Goal: Find specific page/section: Find specific page/section

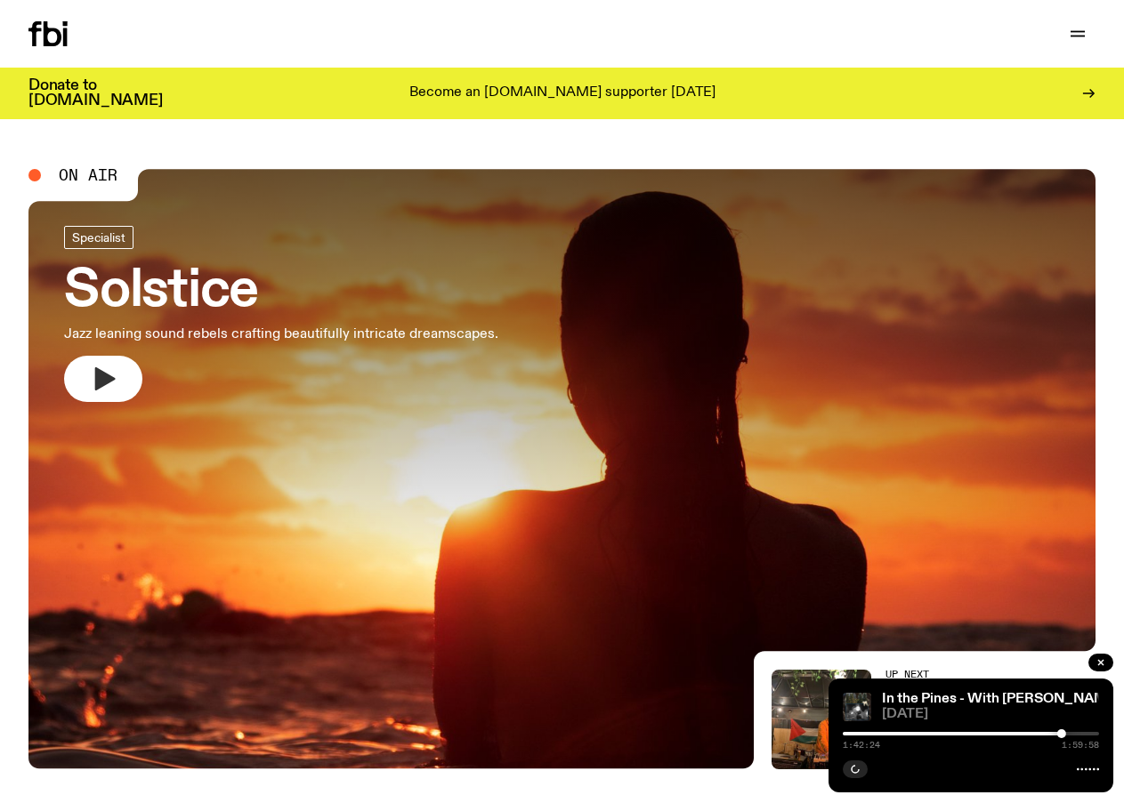
click at [101, 382] on icon "button" at bounding box center [105, 378] width 20 height 23
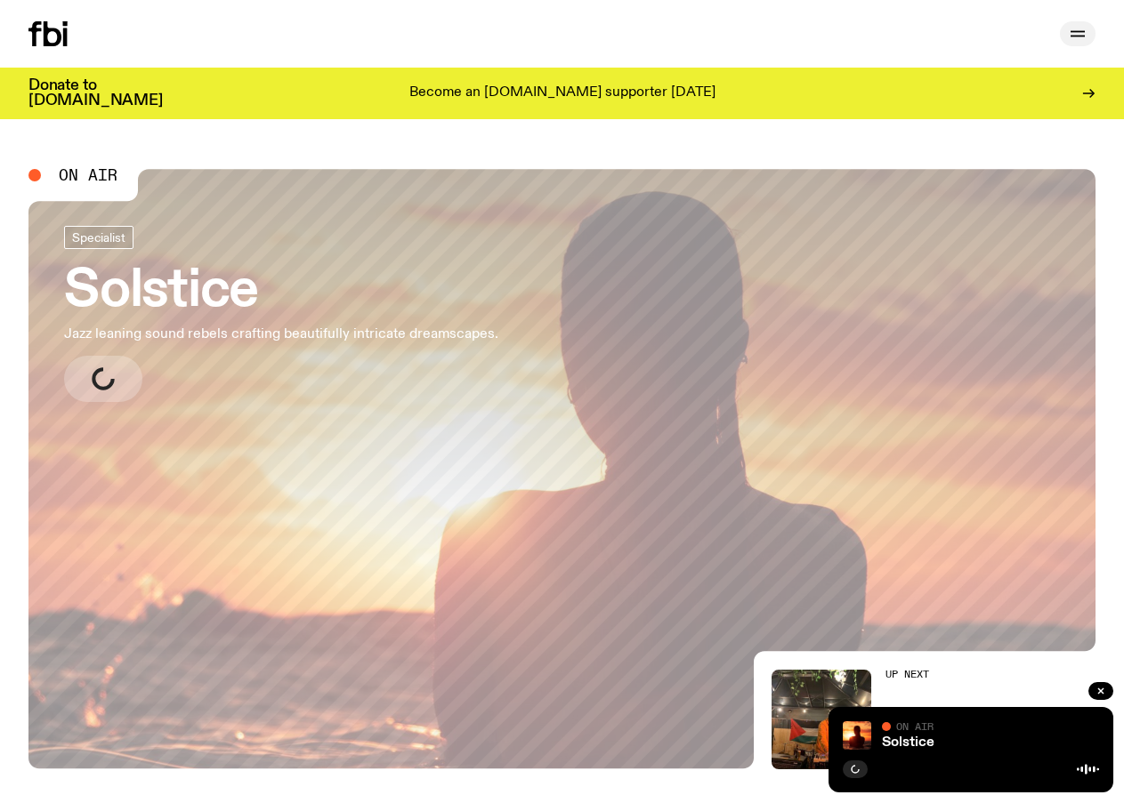
click at [1071, 37] on icon "button" at bounding box center [1077, 33] width 21 height 21
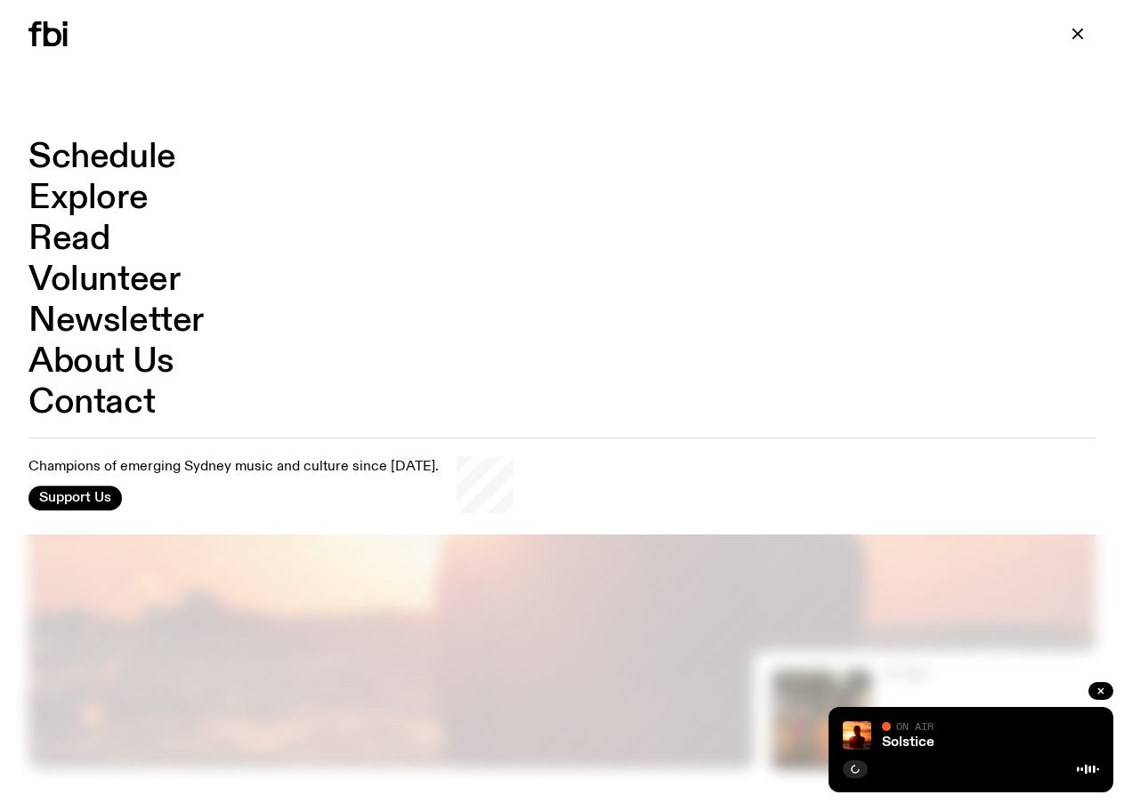
click at [99, 157] on link "Schedule" at bounding box center [102, 158] width 148 height 34
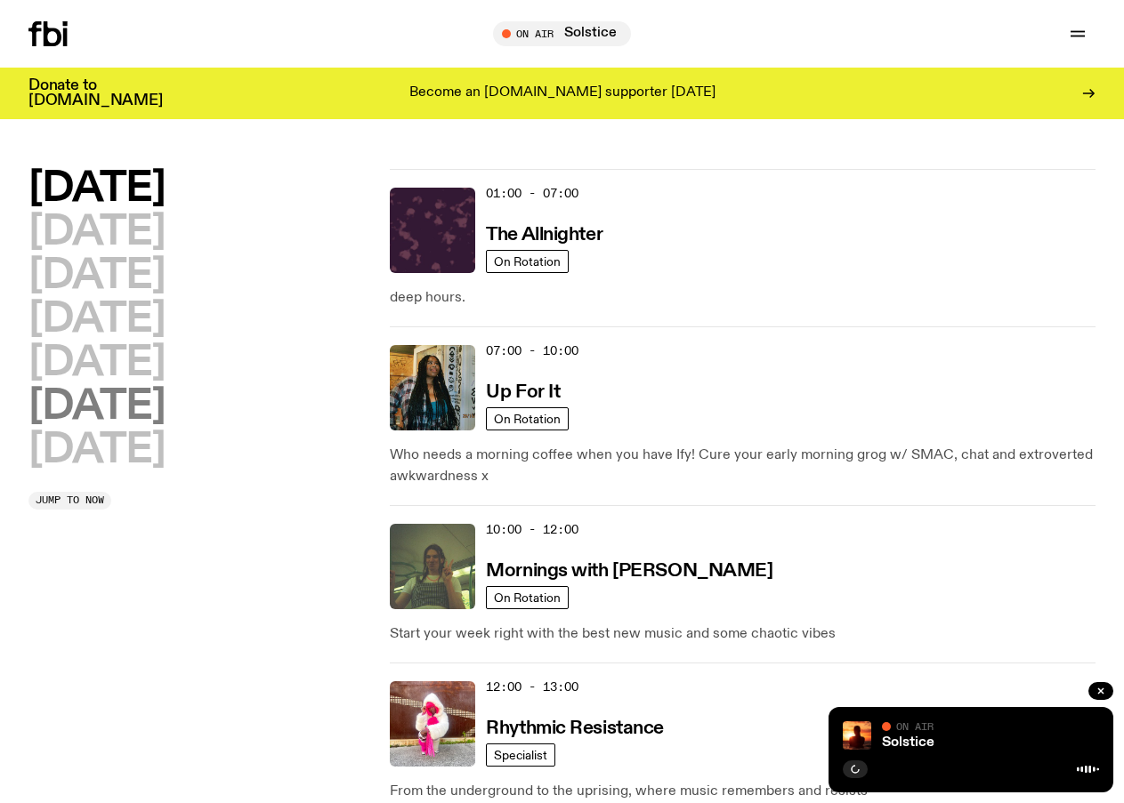
click at [118, 414] on h2 "[DATE]" at bounding box center [96, 407] width 136 height 40
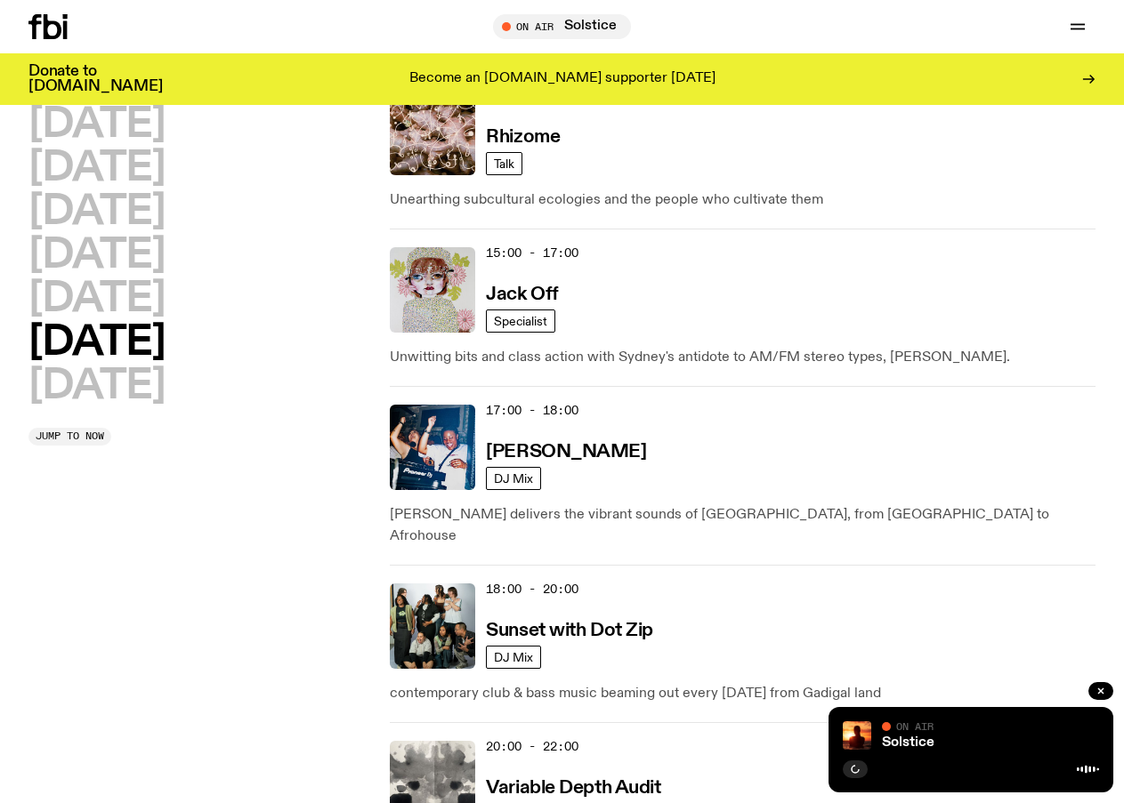
scroll to position [1384, 0]
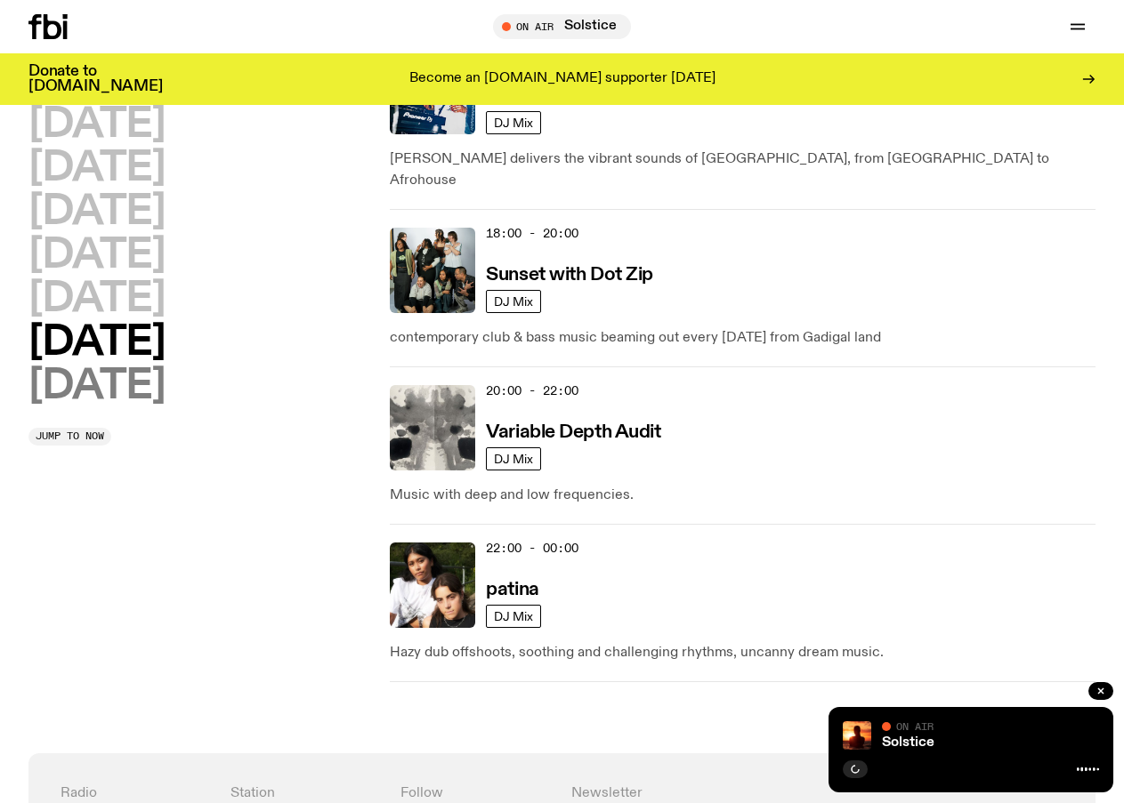
click at [89, 383] on h2 "[DATE]" at bounding box center [96, 387] width 136 height 40
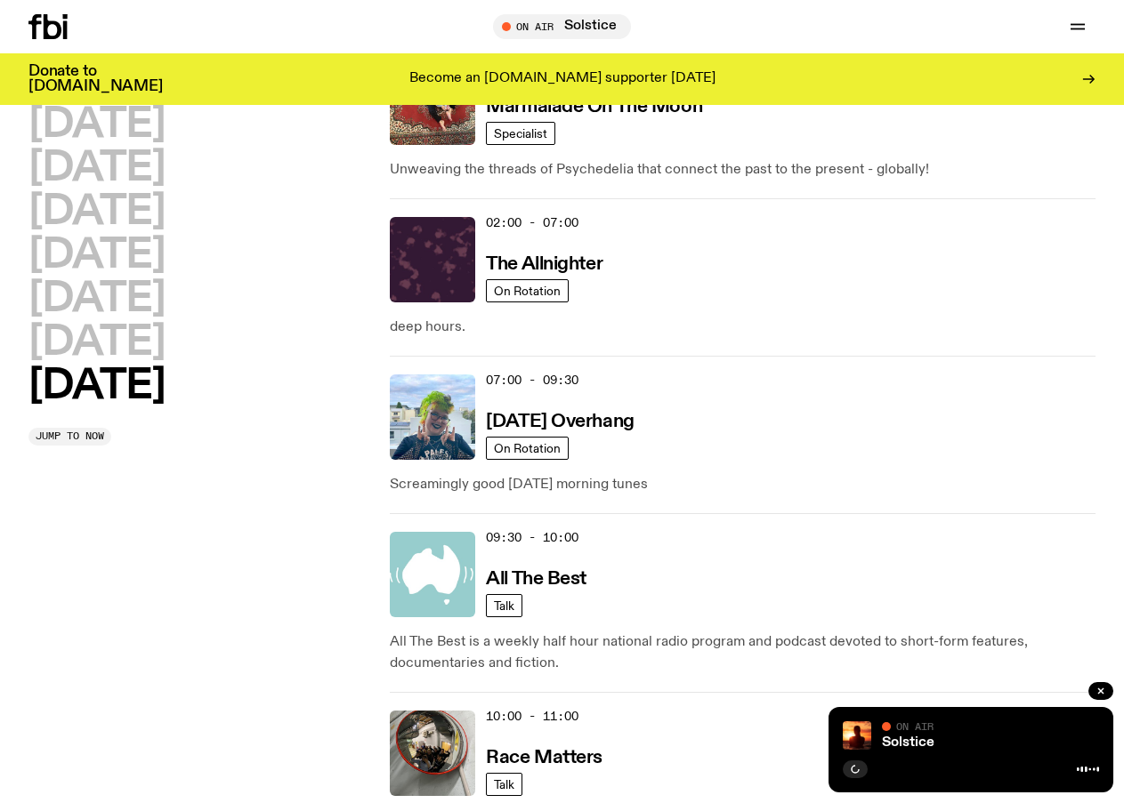
scroll to position [50, 0]
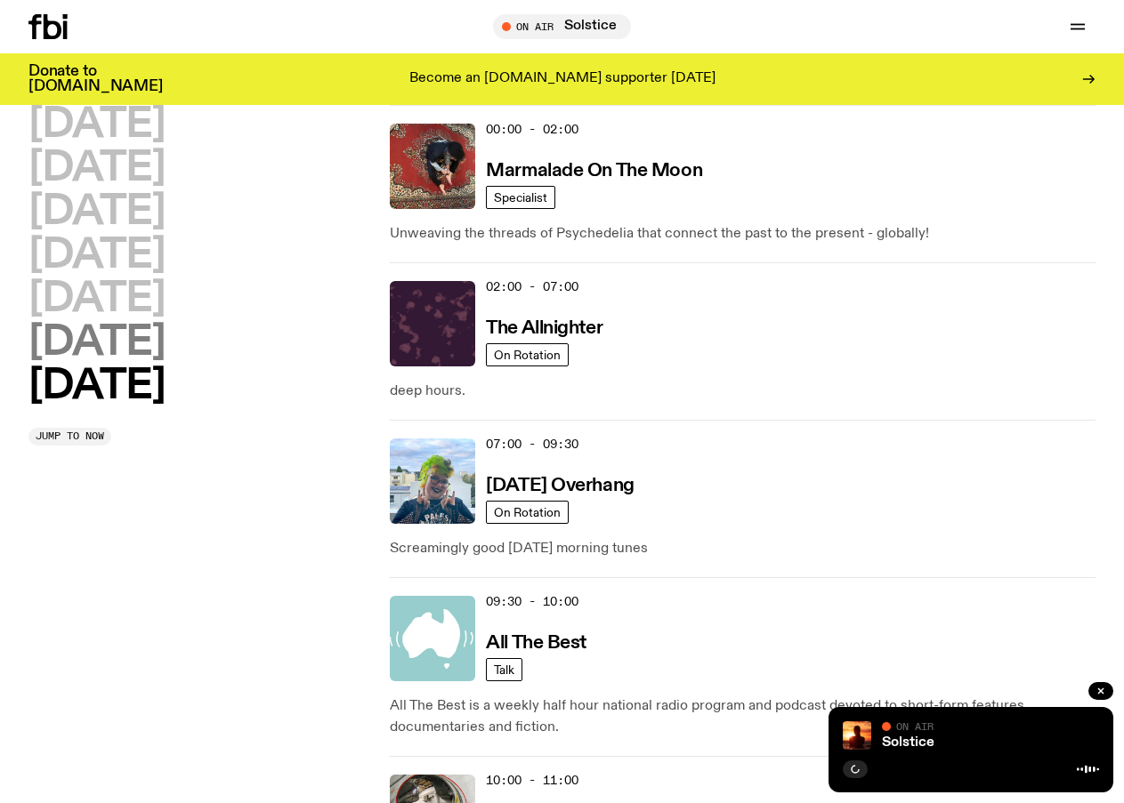
click at [148, 346] on h2 "[DATE]" at bounding box center [96, 343] width 136 height 40
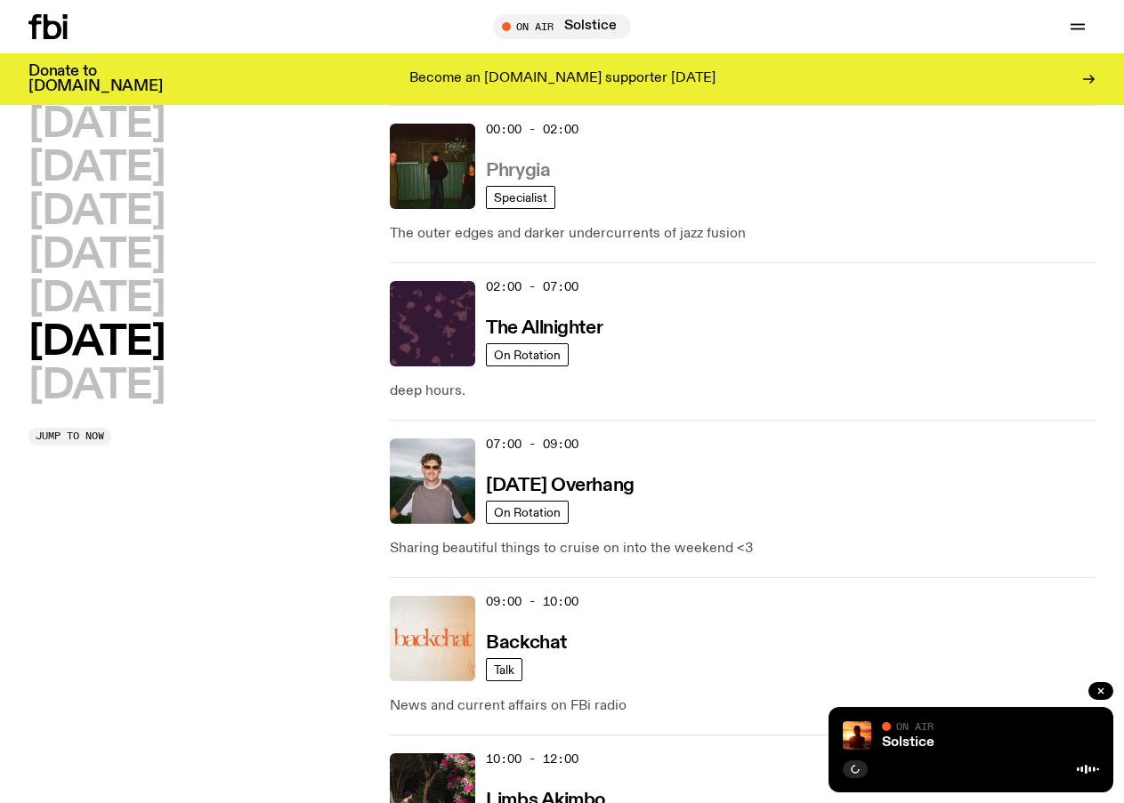
click at [496, 166] on h3 "Phrygia" at bounding box center [518, 171] width 64 height 19
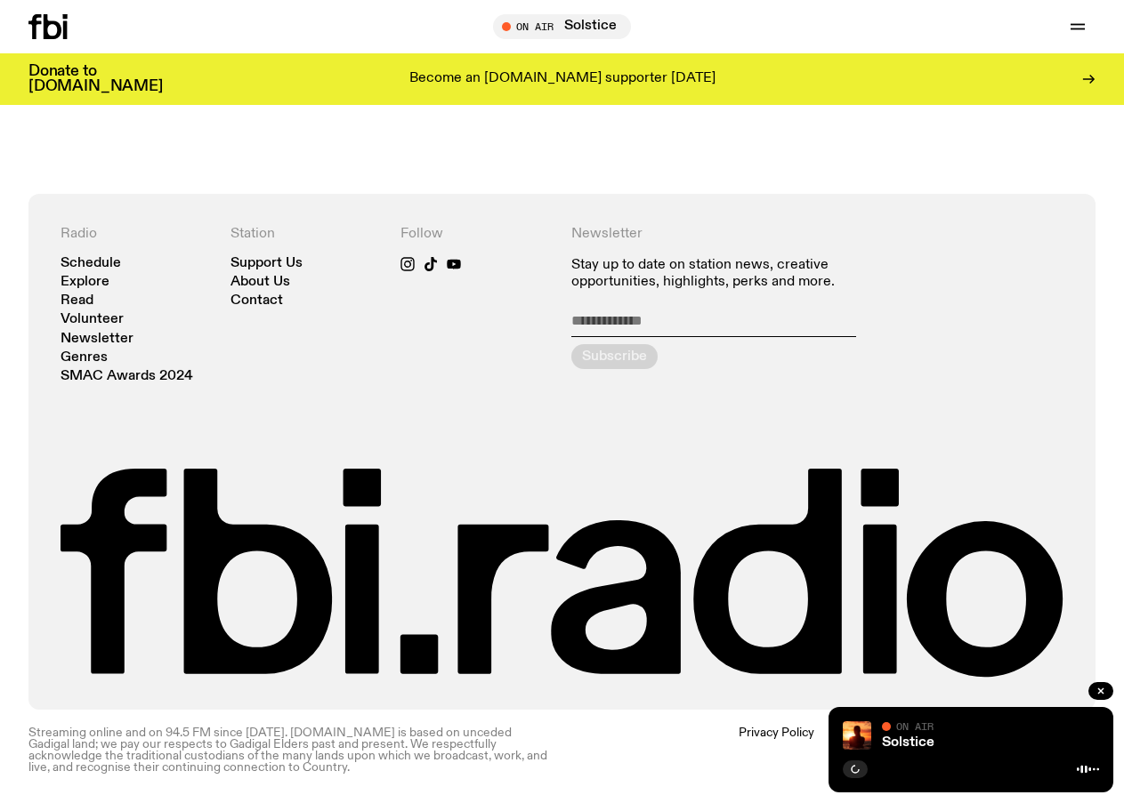
scroll to position [796, 0]
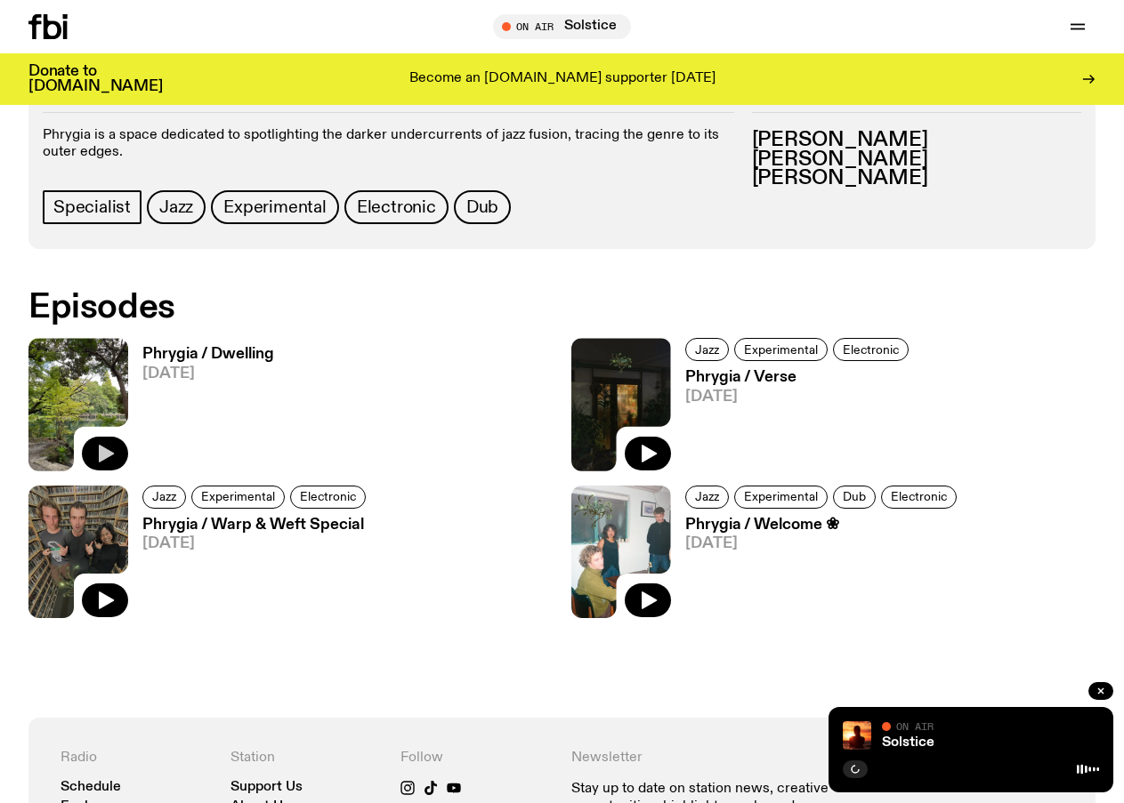
click at [104, 456] on icon "button" at bounding box center [106, 454] width 15 height 18
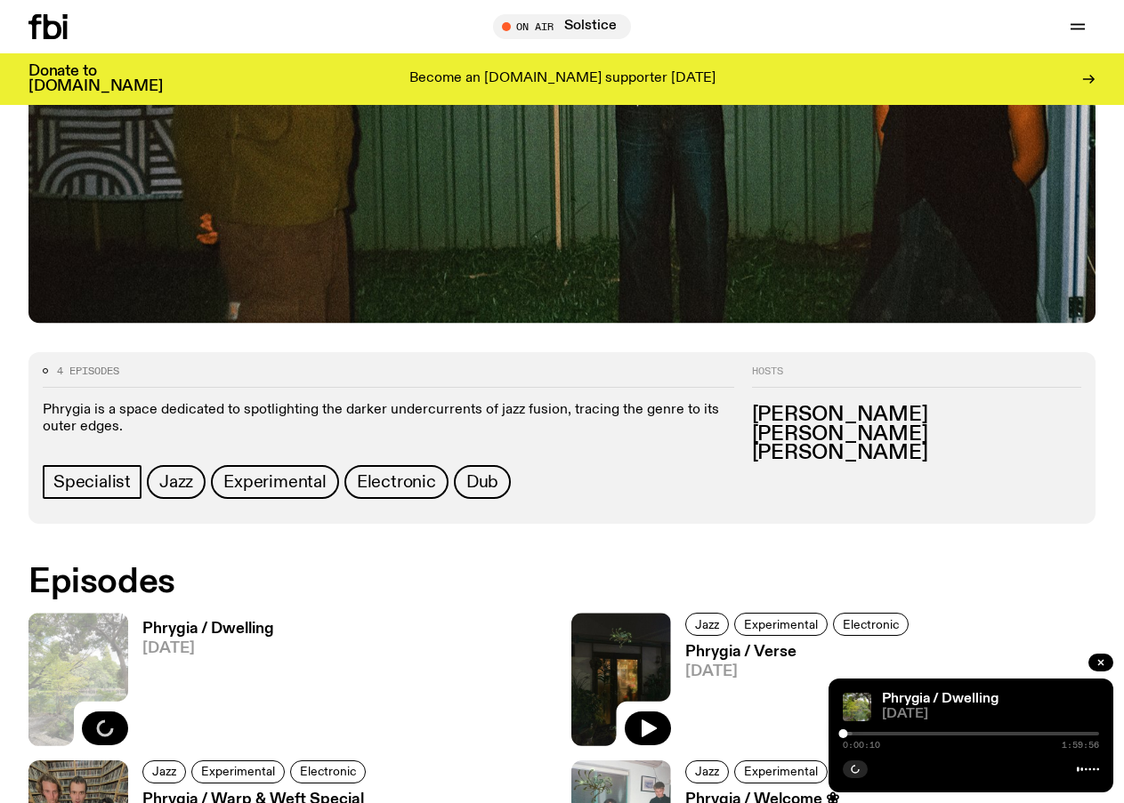
scroll to position [618, 0]
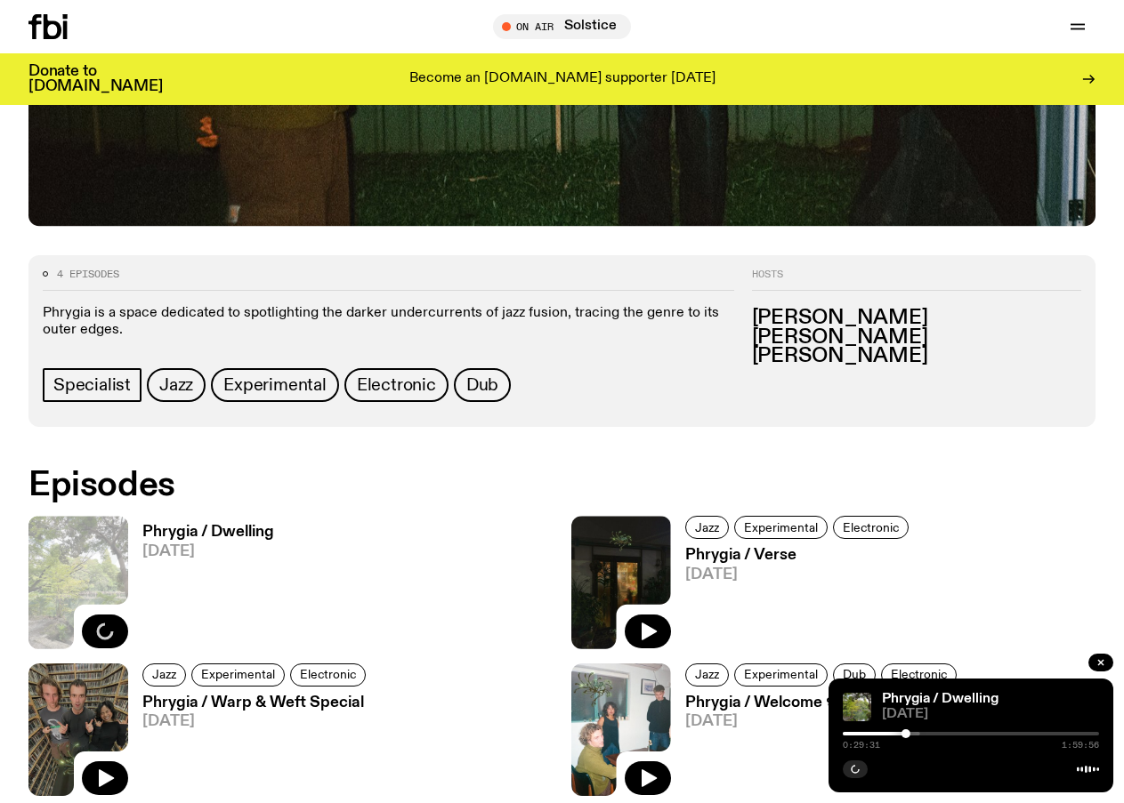
click at [897, 733] on div at bounding box center [777, 734] width 256 height 4
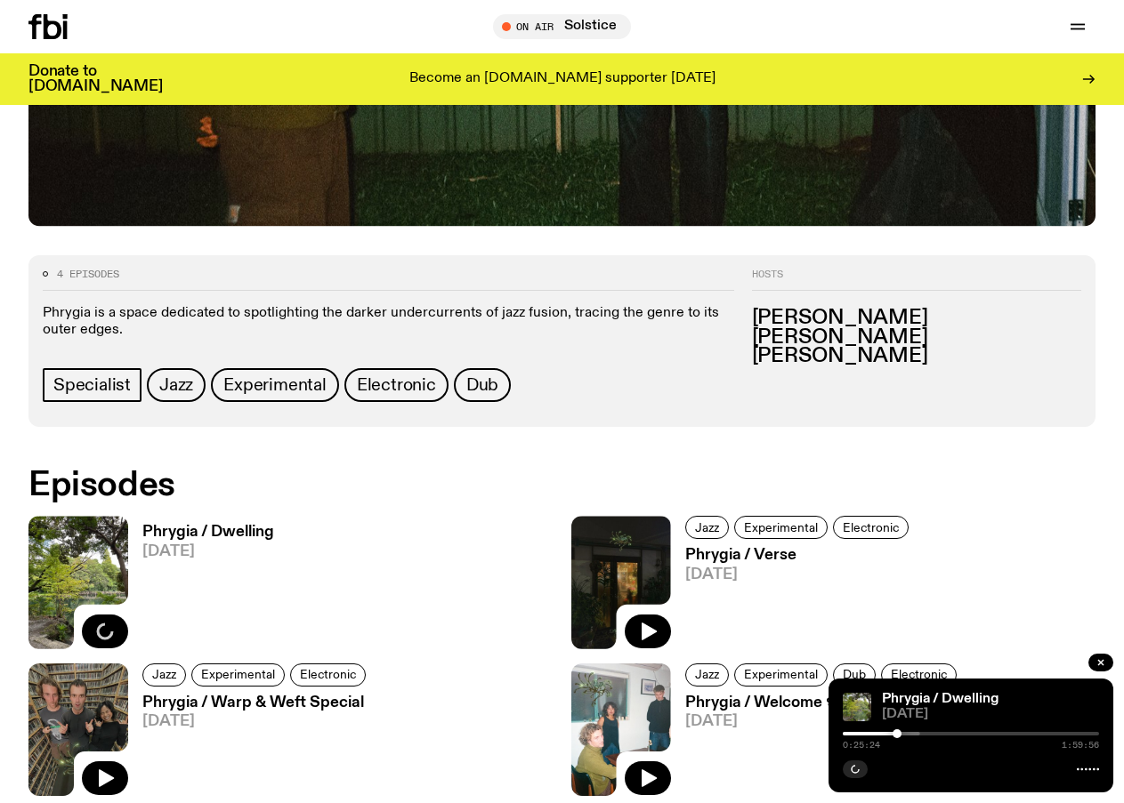
click at [903, 733] on div at bounding box center [792, 734] width 256 height 4
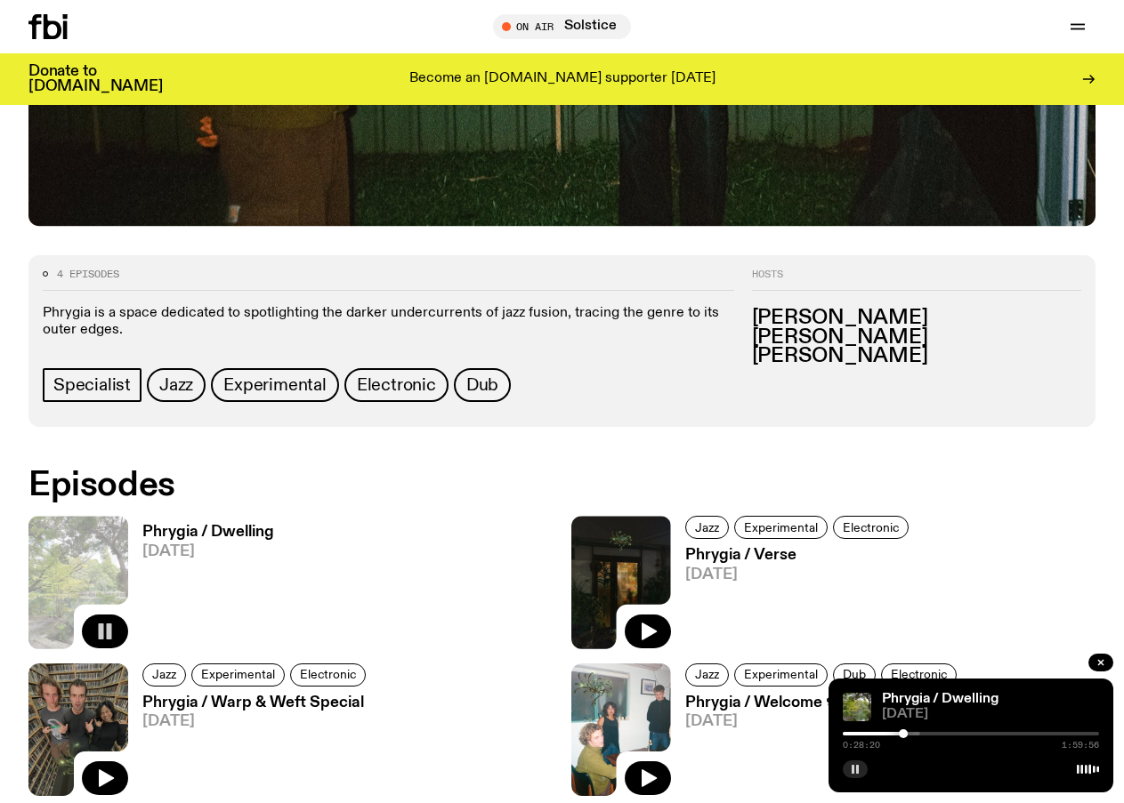
click at [858, 770] on rect "button" at bounding box center [857, 769] width 3 height 9
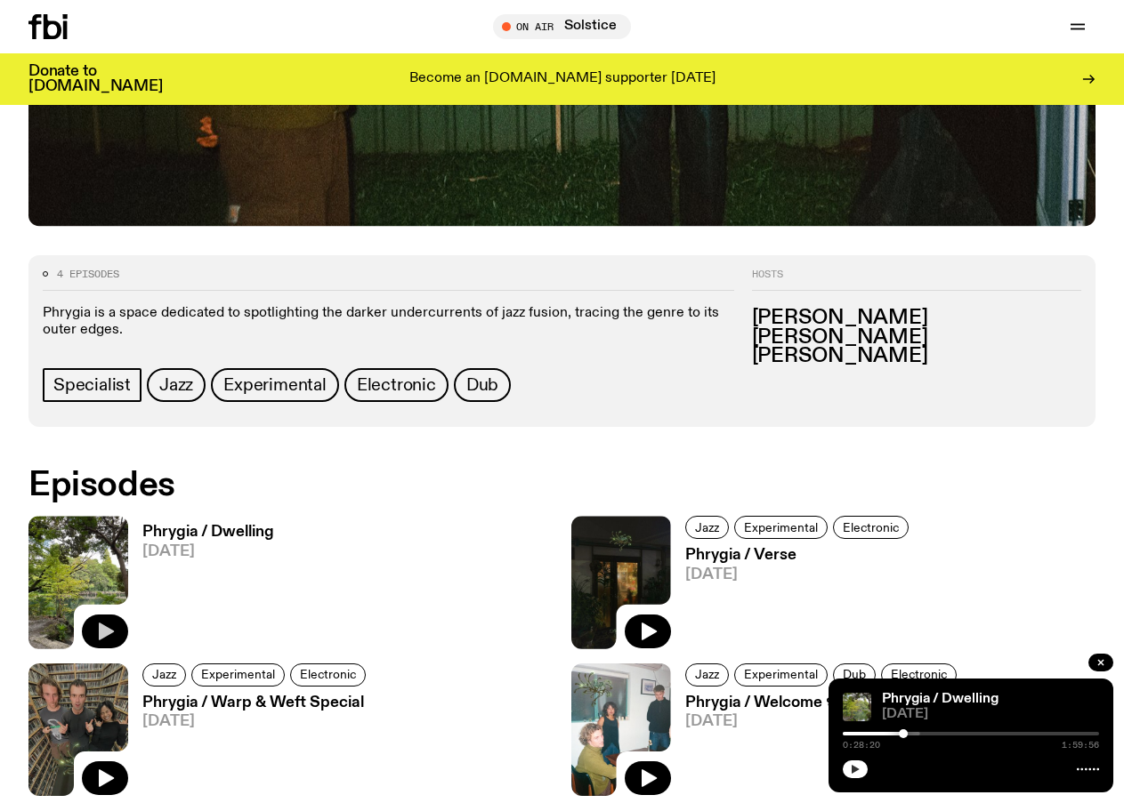
click at [855, 765] on icon "button" at bounding box center [855, 769] width 11 height 11
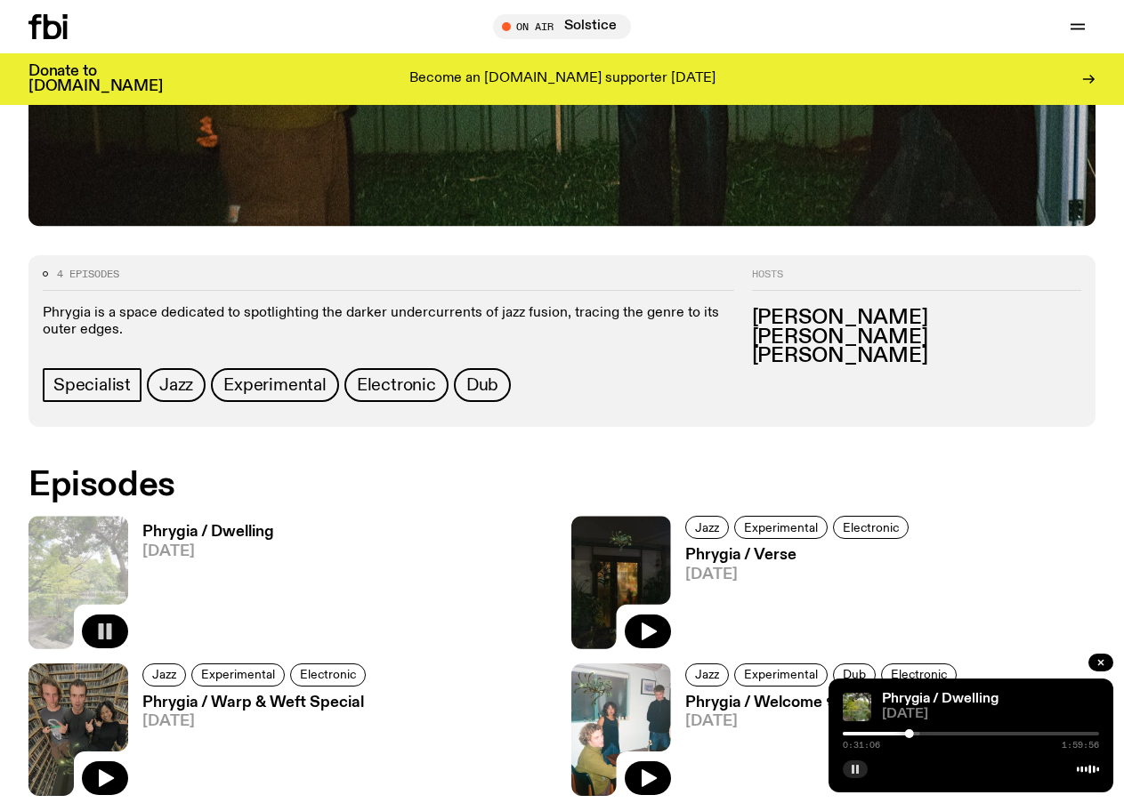
click at [858, 773] on rect "button" at bounding box center [857, 769] width 3 height 9
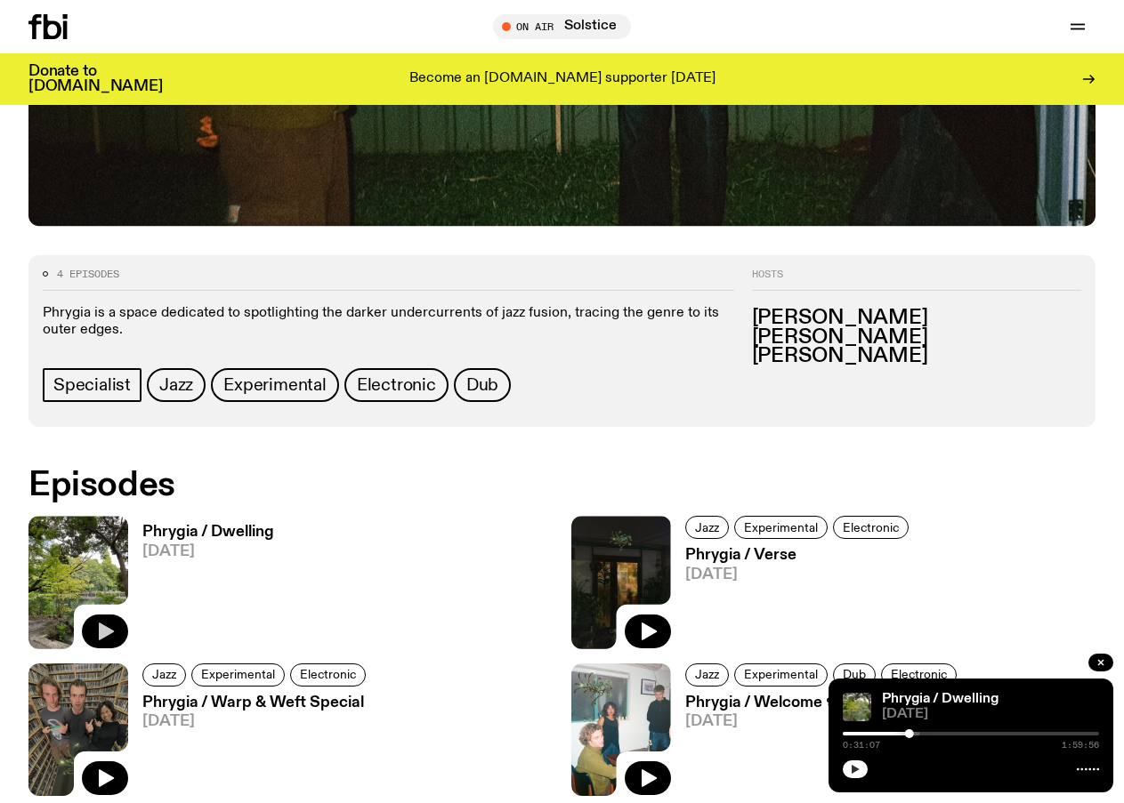
click at [854, 766] on icon "button" at bounding box center [855, 769] width 11 height 11
